Goal: Task Accomplishment & Management: Manage account settings

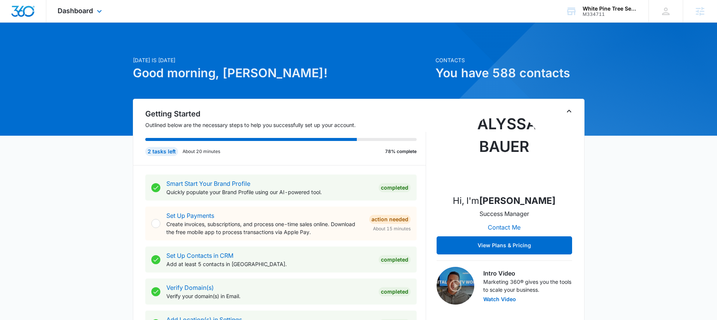
click at [93, 15] on div "Dashboard Apps Reputation Websites Forms CRM Email Social Payments POS Content …" at bounding box center [80, 11] width 69 height 22
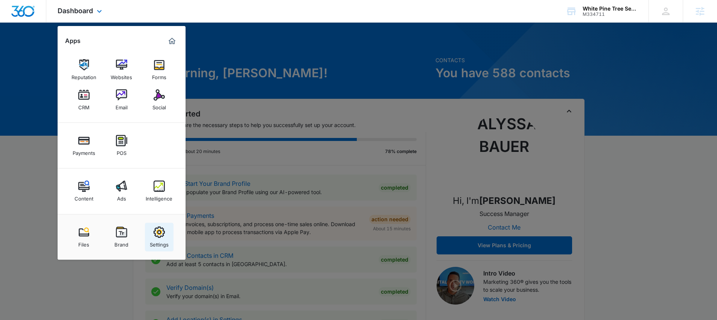
click at [160, 224] on link "Settings" at bounding box center [159, 237] width 29 height 29
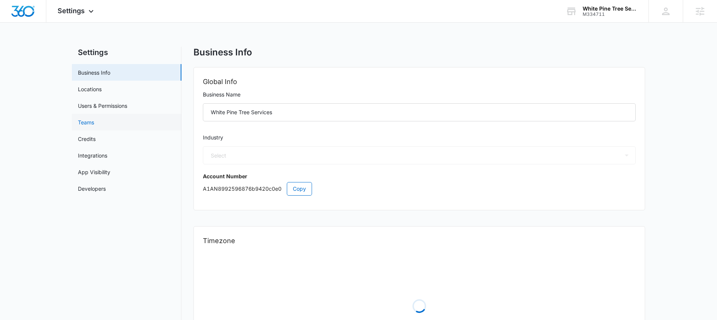
select select "39"
select select "US"
select select "America/[GEOGRAPHIC_DATA]"
click at [127, 102] on link "Users & Permissions" at bounding box center [102, 106] width 49 height 8
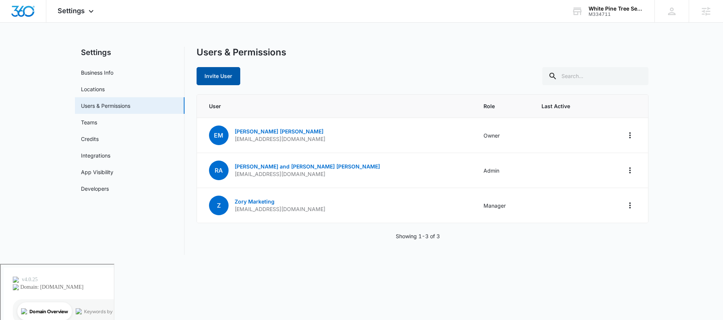
click at [219, 80] on button "Invite User" at bounding box center [219, 76] width 44 height 18
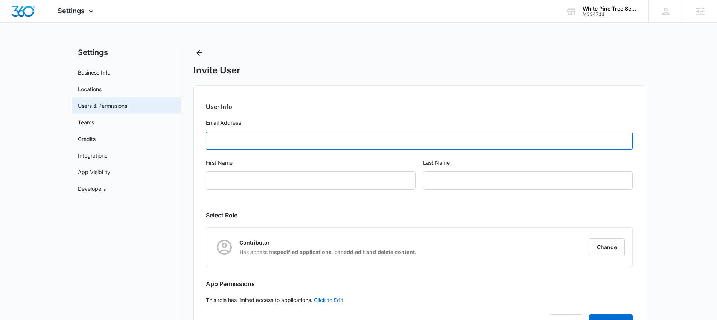
click at [283, 141] on input "Email Address" at bounding box center [419, 140] width 427 height 18
type input "[EMAIL_ADDRESS][DOMAIN_NAME]"
type input "Mark"
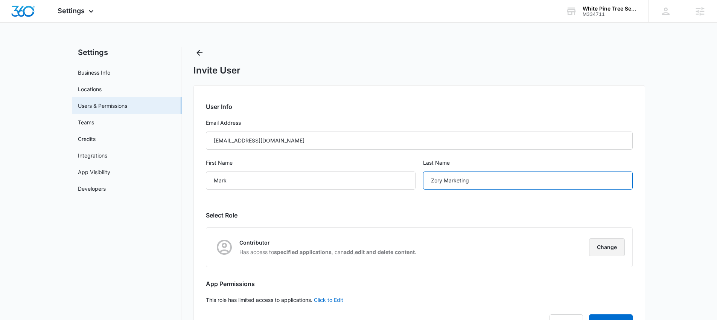
type input "Zory Marketing"
click at [596, 246] on button "Change" at bounding box center [607, 247] width 36 height 18
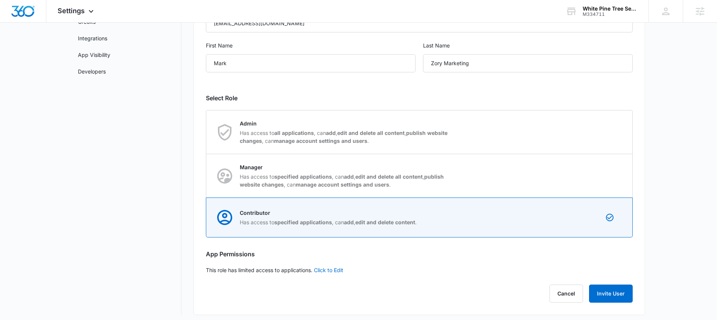
scroll to position [121, 0]
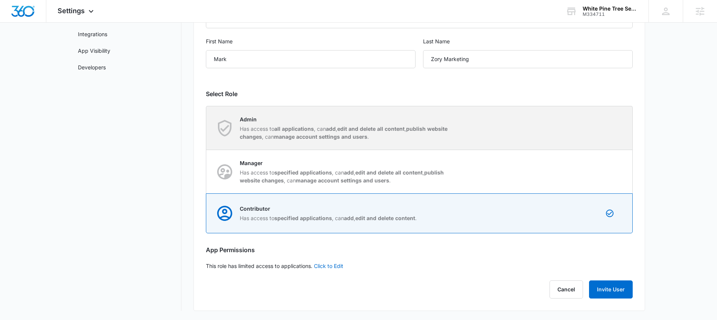
click at [272, 124] on div "Admin Has access to all applications , can add , edit and delete all content , …" at bounding box center [346, 127] width 212 height 25
click at [207, 128] on input "Admin Has access to all applications , can add , edit and delete all content , …" at bounding box center [206, 128] width 0 height 0
radio input "true"
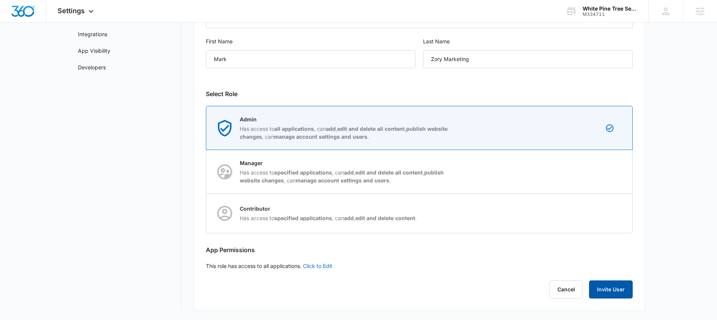
click at [606, 284] on button "Invite User" at bounding box center [611, 289] width 44 height 18
click at [78, 12] on span "Settings" at bounding box center [71, 11] width 27 height 8
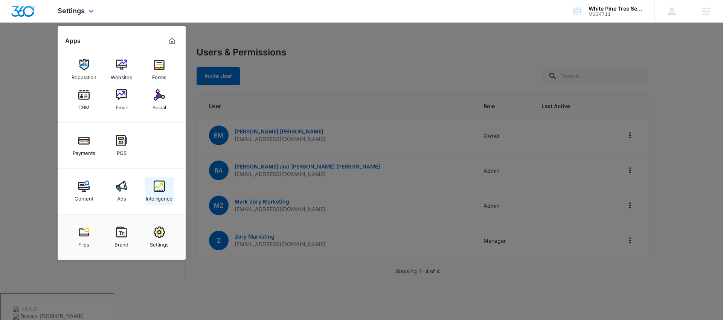
click at [159, 188] on img at bounding box center [159, 185] width 11 height 11
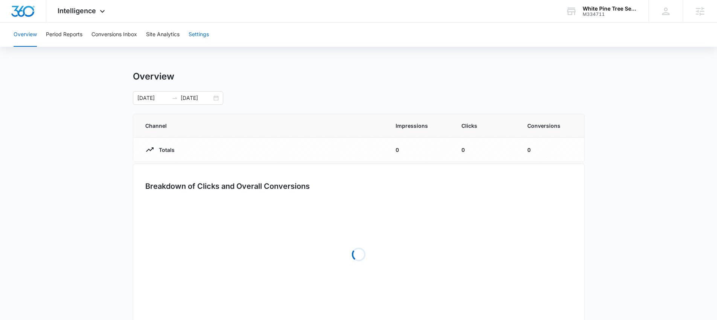
click at [201, 33] on button "Settings" at bounding box center [199, 35] width 20 height 24
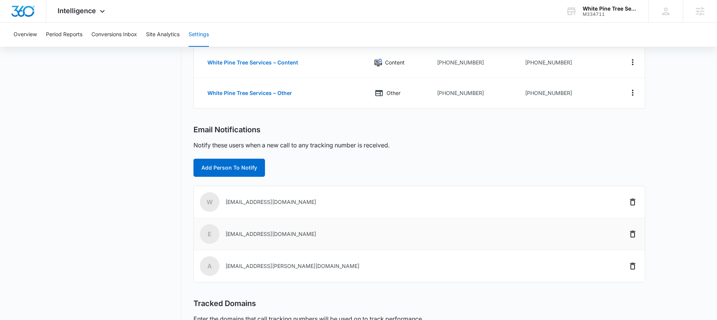
scroll to position [156, 0]
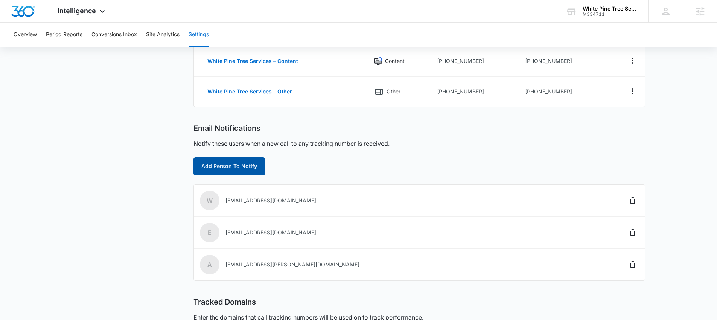
click at [246, 171] on button "Add Person To Notify" at bounding box center [230, 166] width 72 height 18
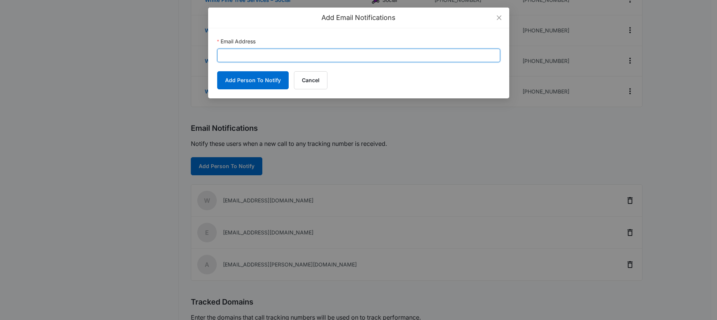
click at [326, 57] on input "Email Address" at bounding box center [358, 56] width 283 height 14
type input "[EMAIL_ADDRESS][DOMAIN_NAME]"
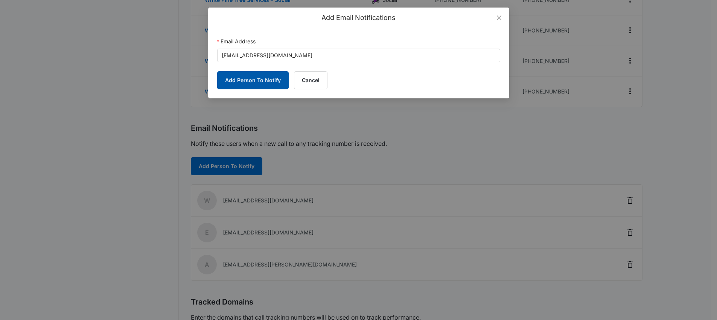
click at [272, 85] on button "Add Person To Notify" at bounding box center [253, 80] width 72 height 18
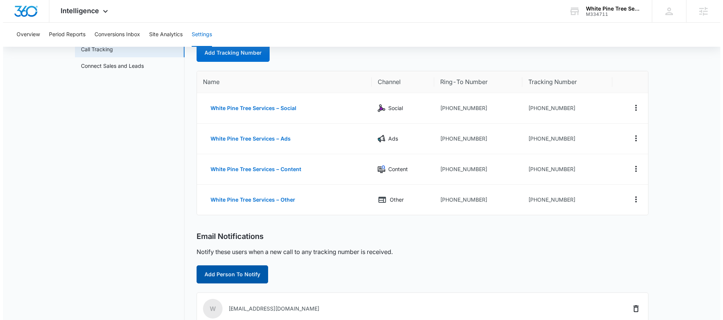
scroll to position [0, 0]
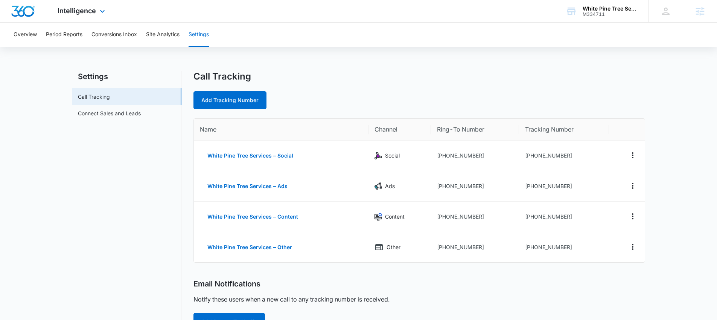
click at [108, 17] on div "Intelligence Apps Reputation Websites Forms CRM Email Social Payments POS Conte…" at bounding box center [82, 11] width 72 height 22
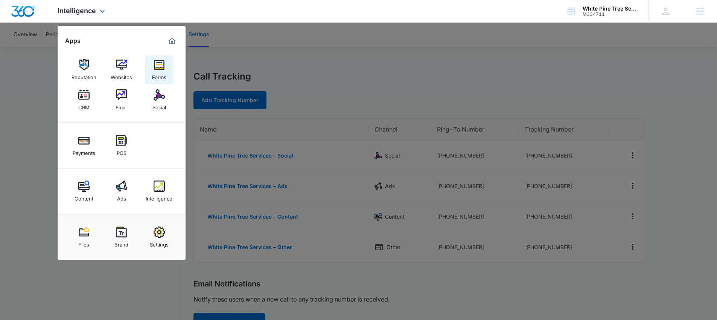
click at [149, 66] on link "Forms" at bounding box center [159, 69] width 29 height 29
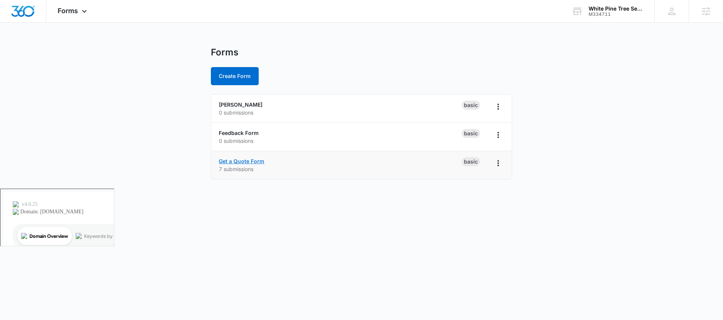
click at [255, 163] on link "Get a Quote Form" at bounding box center [242, 161] width 46 height 6
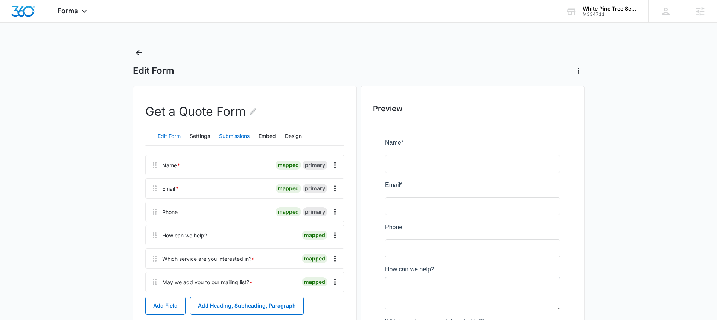
click at [249, 140] on button "Submissions" at bounding box center [234, 136] width 30 height 18
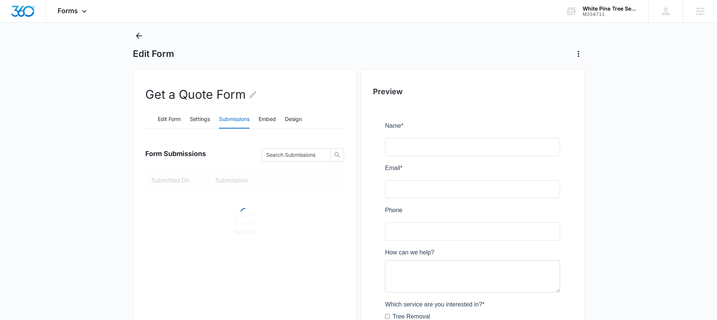
scroll to position [26, 0]
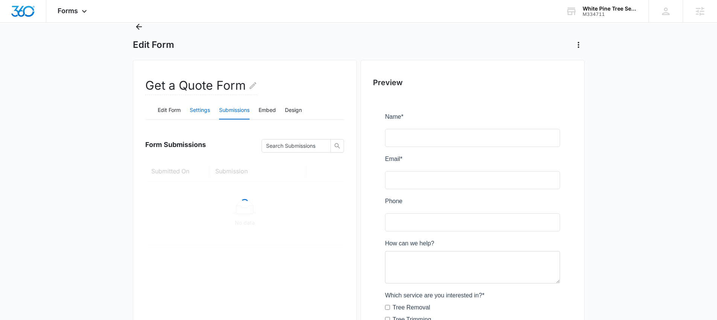
click at [209, 109] on button "Settings" at bounding box center [200, 110] width 20 height 18
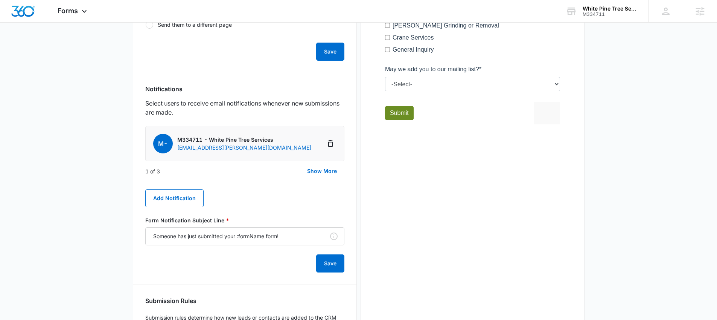
scroll to position [333, 0]
click at [325, 170] on button "Show More" at bounding box center [322, 170] width 45 height 18
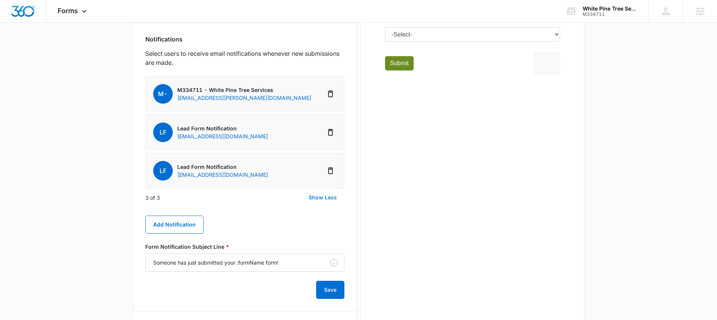
scroll to position [386, 0]
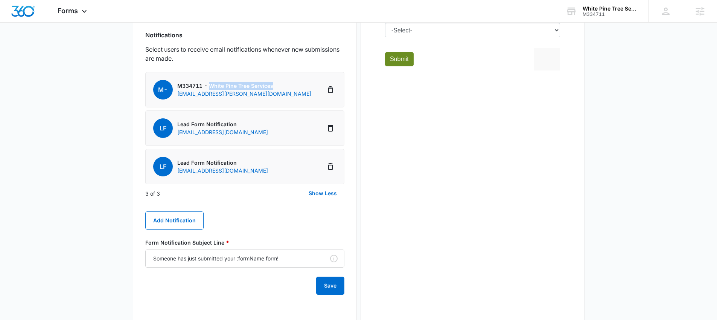
drag, startPoint x: 276, startPoint y: 86, endPoint x: 210, endPoint y: 86, distance: 65.9
click at [210, 86] on li "M- M334711 - White Pine Tree Services [EMAIL_ADDRESS][PERSON_NAME][DOMAIN_NAME]" at bounding box center [244, 89] width 199 height 35
copy p "White Pine Tree Services"
click at [192, 224] on button "Add Notification" at bounding box center [174, 220] width 58 height 18
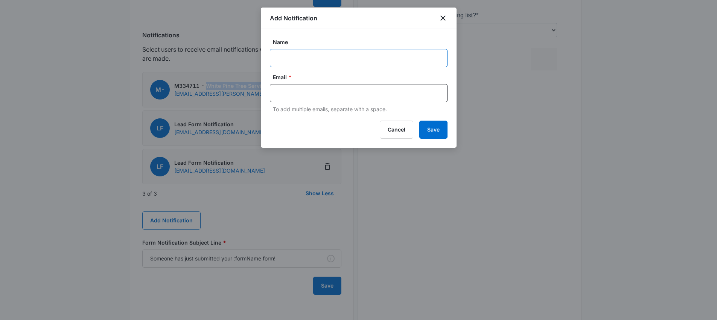
click at [331, 61] on input "Name" at bounding box center [359, 58] width 178 height 18
paste input "White Pine Tree Services"
type input "White Pine Tree Services"
type input "[EMAIL_ADDRESS][DOMAIN_NAME]"
click at [383, 55] on input "White Pine Tree Services" at bounding box center [359, 58] width 178 height 18
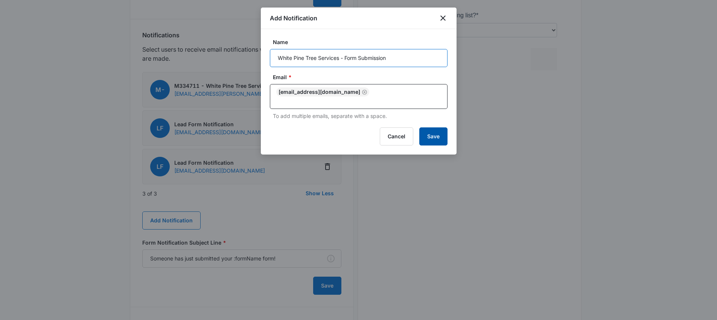
type input "White Pine Tree Services - Form Submission"
click at [440, 128] on button "Save" at bounding box center [433, 136] width 28 height 18
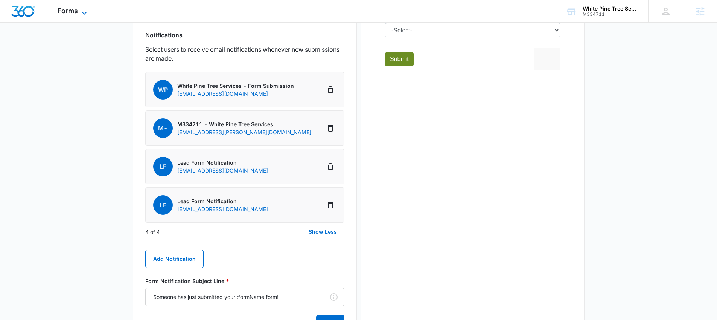
click at [84, 12] on icon at bounding box center [84, 13] width 9 height 9
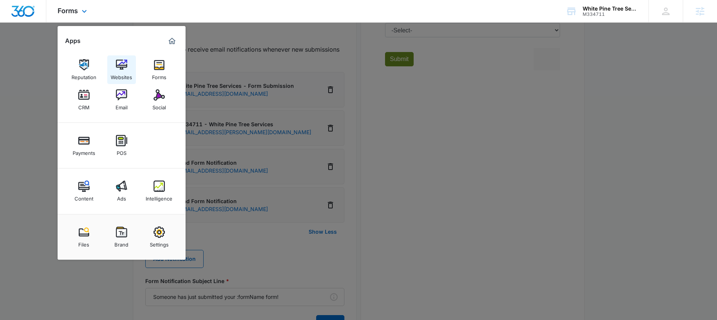
click at [123, 66] on img at bounding box center [121, 64] width 11 height 11
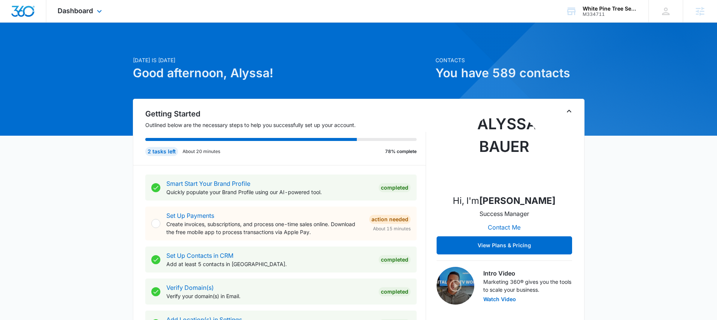
click at [85, 15] on div "Dashboard Apps Reputation Websites Forms CRM Email Social Payments POS Content …" at bounding box center [80, 11] width 69 height 22
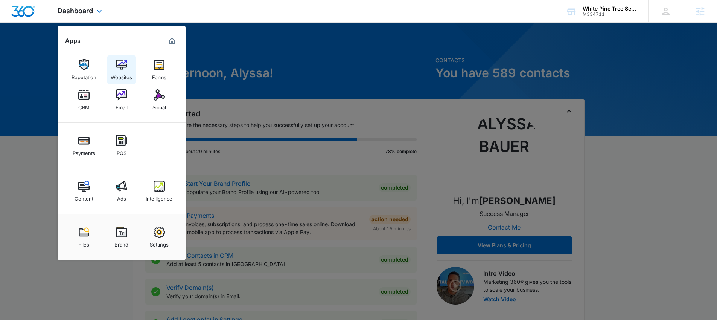
click at [122, 72] on div "Websites" at bounding box center [121, 75] width 21 height 10
